Goal: Find specific page/section: Find specific page/section

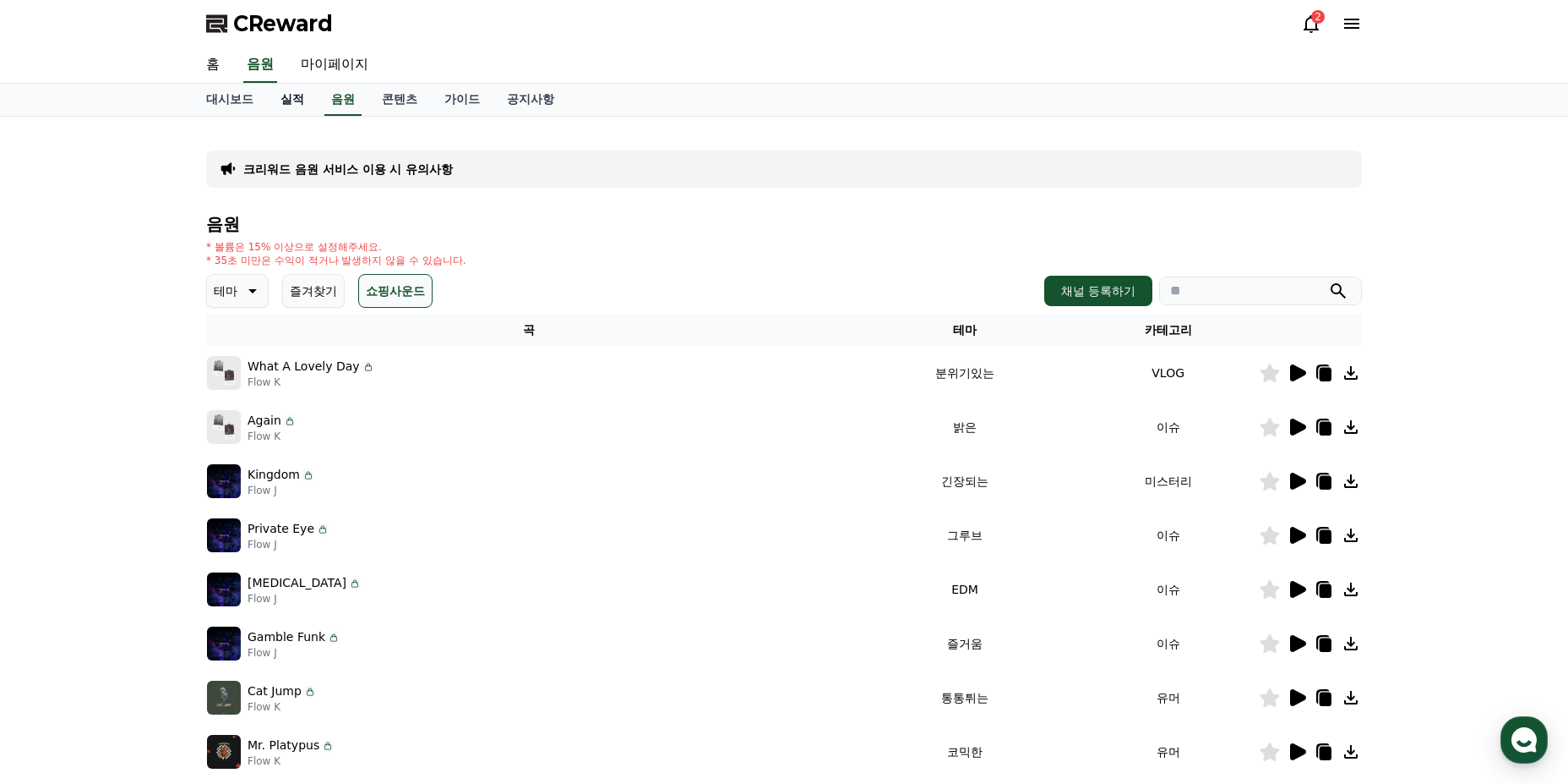
click at [293, 108] on link "실적" at bounding box center [292, 100] width 51 height 33
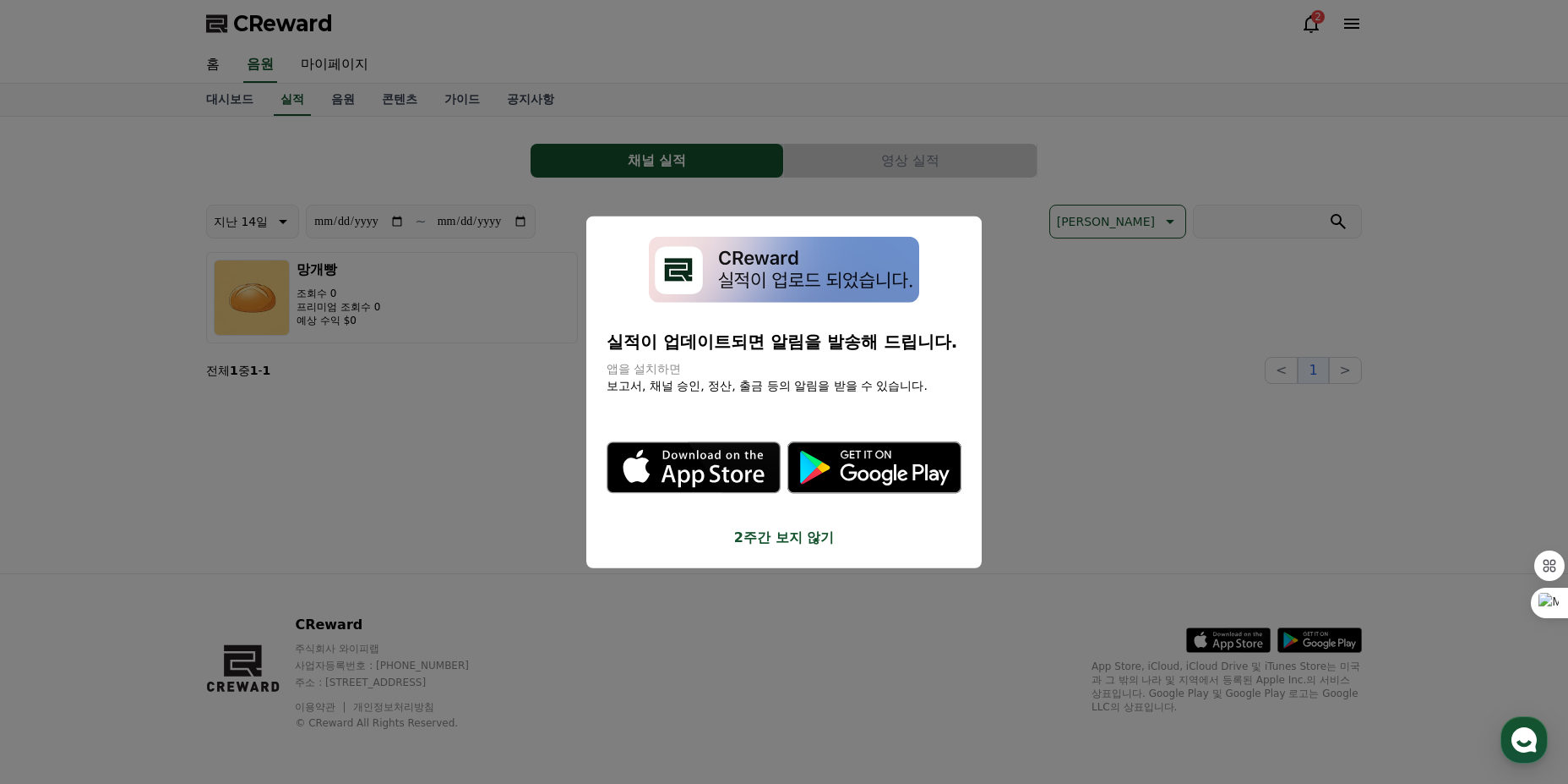
click at [765, 543] on button "2주간 보지 않기" at bounding box center [784, 537] width 355 height 20
